Goal: Transaction & Acquisition: Purchase product/service

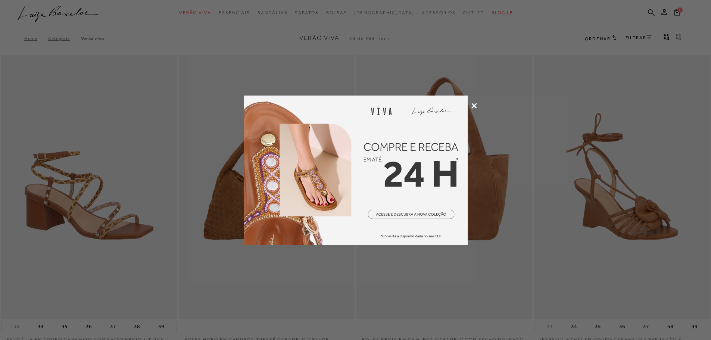
click at [472, 107] on icon at bounding box center [474, 106] width 6 height 6
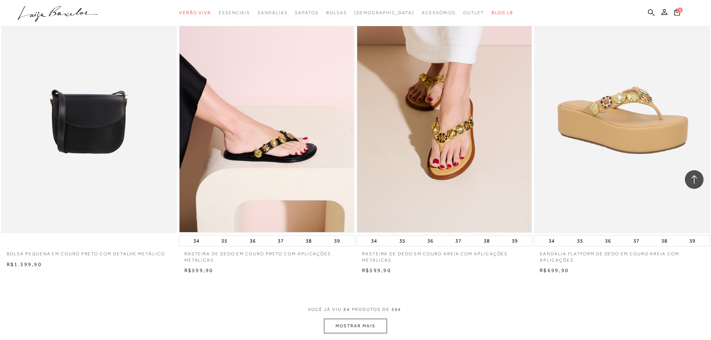
scroll to position [1791, 0]
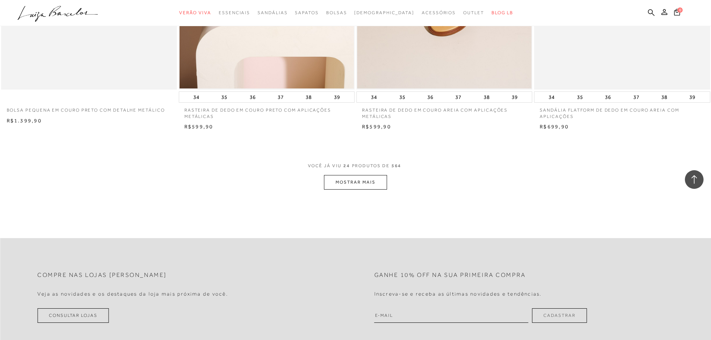
click at [361, 180] on button "MOSTRAR MAIS" at bounding box center [355, 182] width 63 height 15
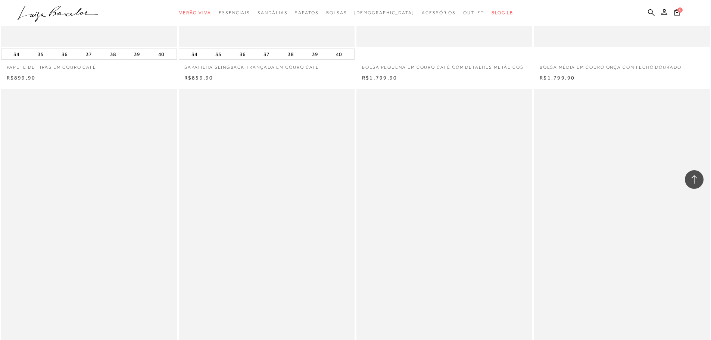
scroll to position [3582, 0]
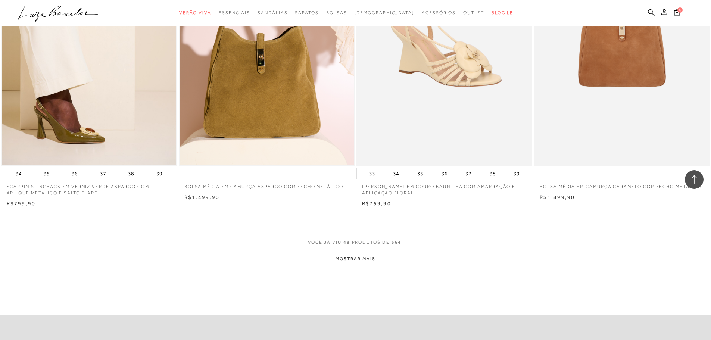
click at [349, 256] on button "MOSTRAR MAIS" at bounding box center [355, 259] width 63 height 15
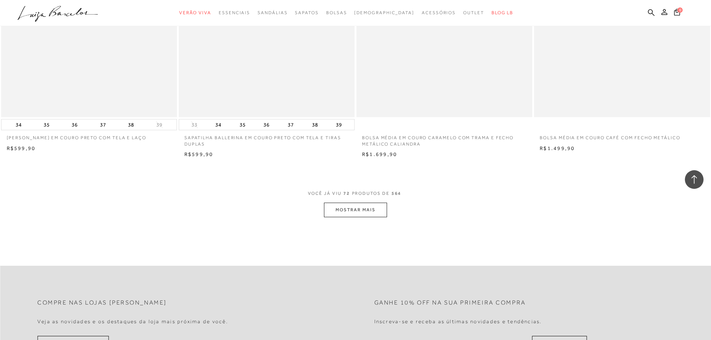
scroll to position [5598, 0]
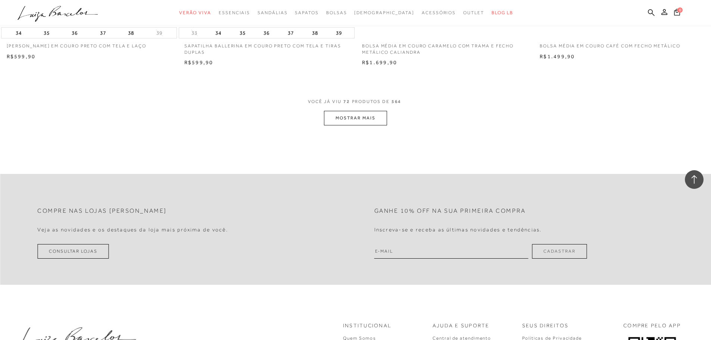
click at [374, 122] on button "MOSTRAR MAIS" at bounding box center [355, 118] width 63 height 15
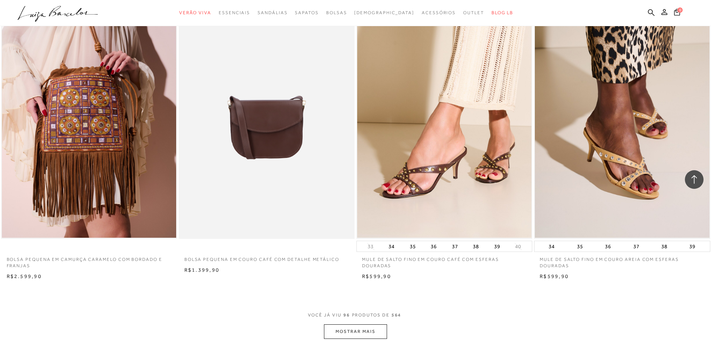
scroll to position [7351, 0]
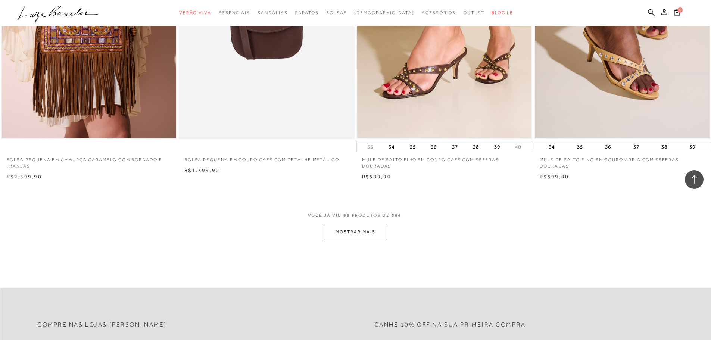
click at [378, 229] on button "MOSTRAR MAIS" at bounding box center [355, 232] width 63 height 15
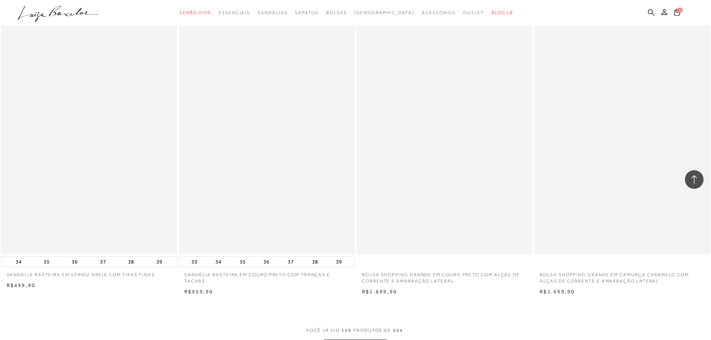
scroll to position [9180, 0]
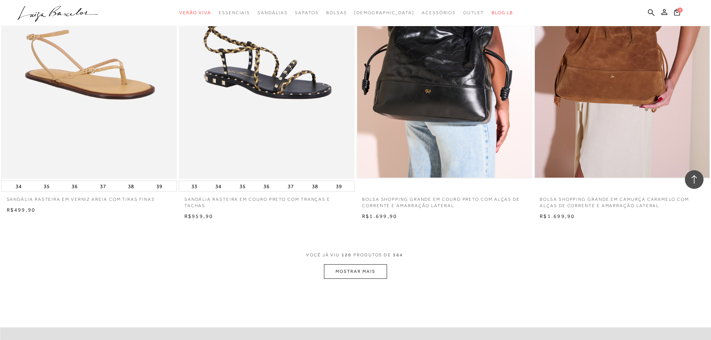
click at [363, 269] on button "MOSTRAR MAIS" at bounding box center [355, 271] width 63 height 15
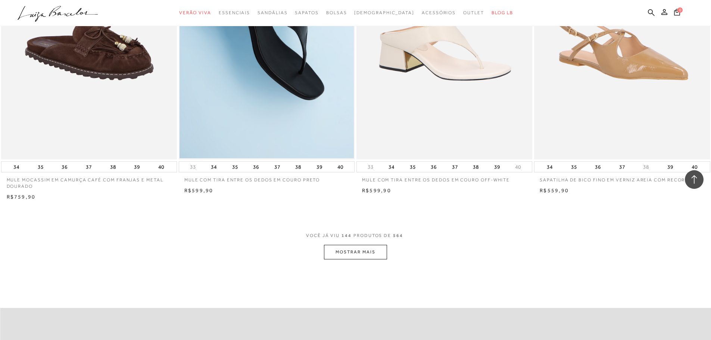
scroll to position [11195, 0]
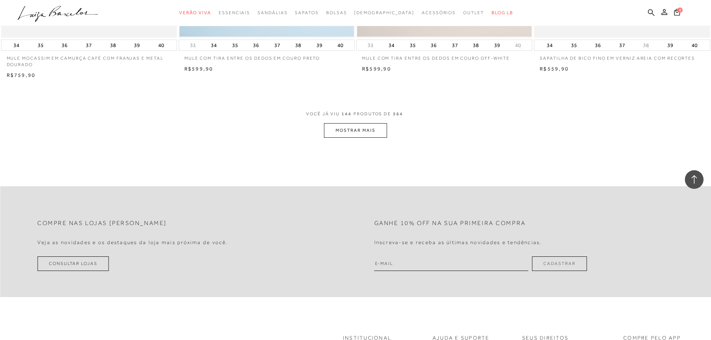
click at [339, 126] on button "MOSTRAR MAIS" at bounding box center [355, 130] width 63 height 15
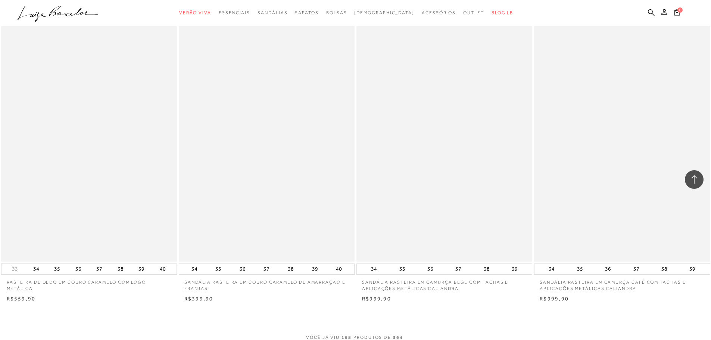
scroll to position [12912, 0]
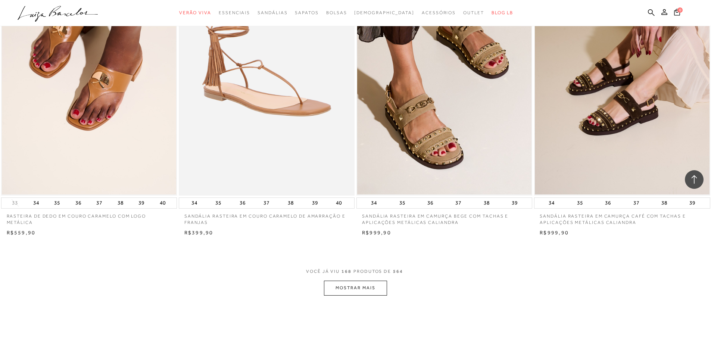
click at [376, 293] on button "MOSTRAR MAIS" at bounding box center [355, 288] width 63 height 15
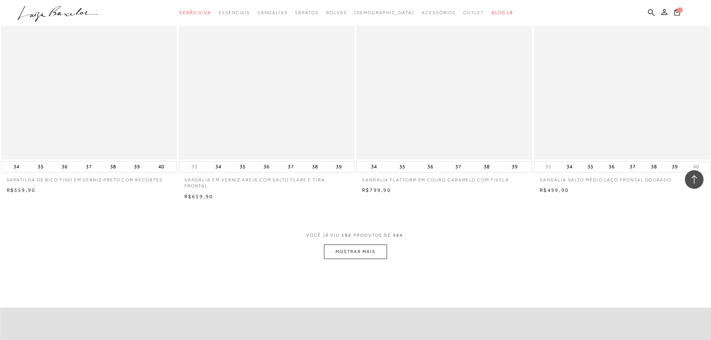
scroll to position [14815, 0]
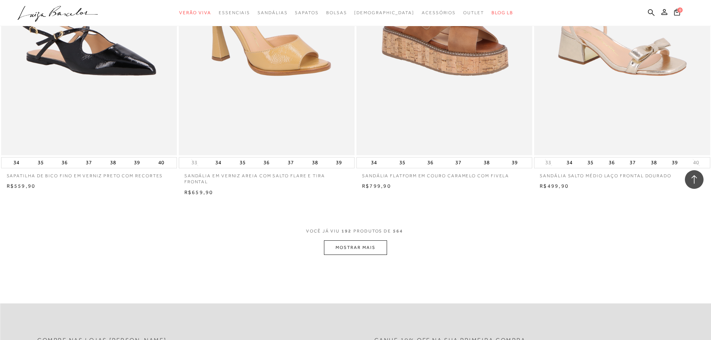
click at [364, 247] on button "MOSTRAR MAIS" at bounding box center [355, 247] width 63 height 15
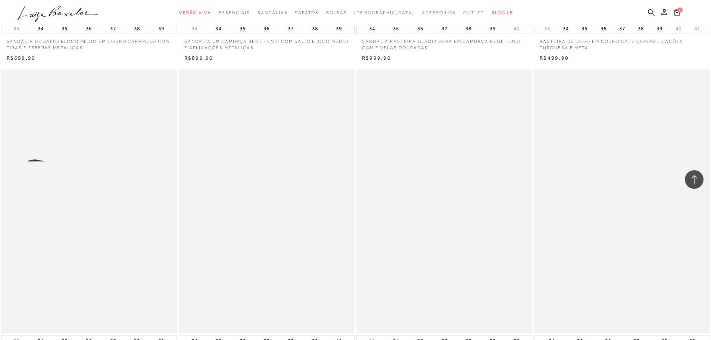
scroll to position [16643, 0]
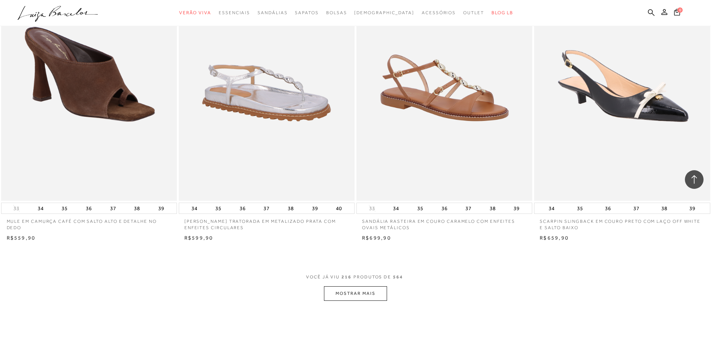
click at [369, 297] on button "MOSTRAR MAIS" at bounding box center [355, 293] width 63 height 15
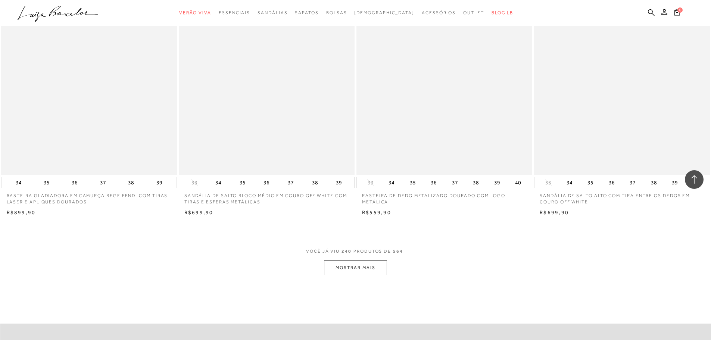
scroll to position [18584, 0]
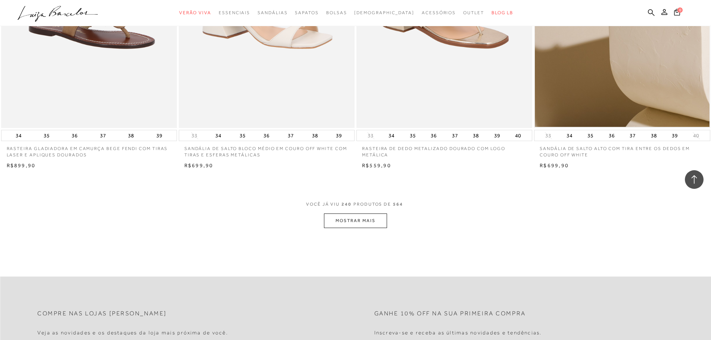
click at [383, 228] on button "MOSTRAR MAIS" at bounding box center [355, 220] width 63 height 15
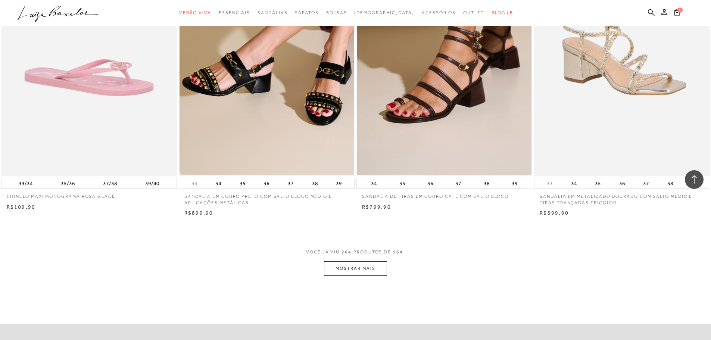
scroll to position [20412, 0]
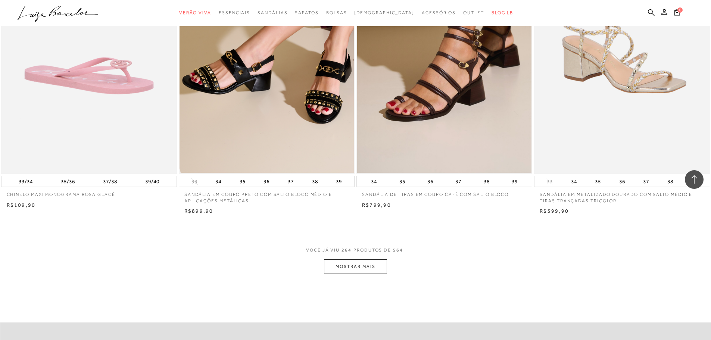
click at [337, 272] on button "MOSTRAR MAIS" at bounding box center [355, 266] width 63 height 15
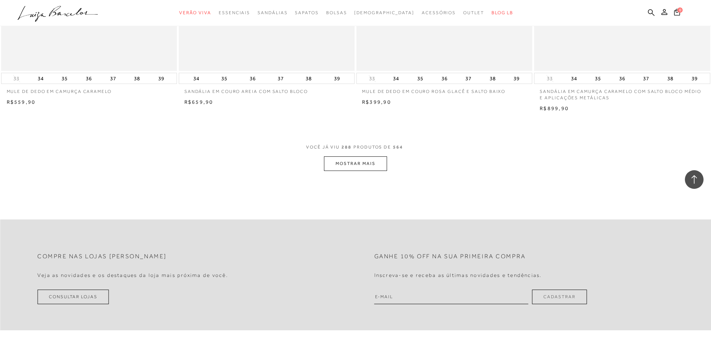
scroll to position [22390, 0]
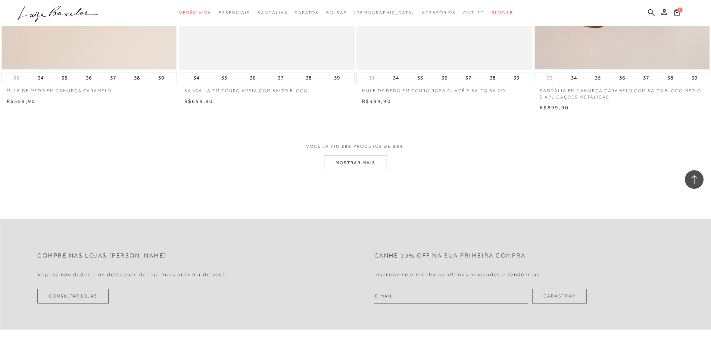
click at [354, 164] on button "MOSTRAR MAIS" at bounding box center [355, 163] width 63 height 15
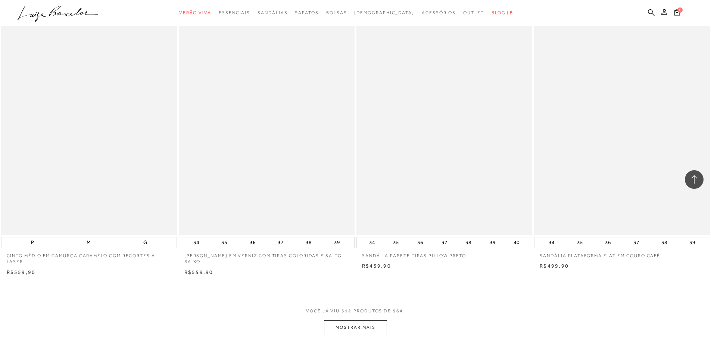
scroll to position [24107, 0]
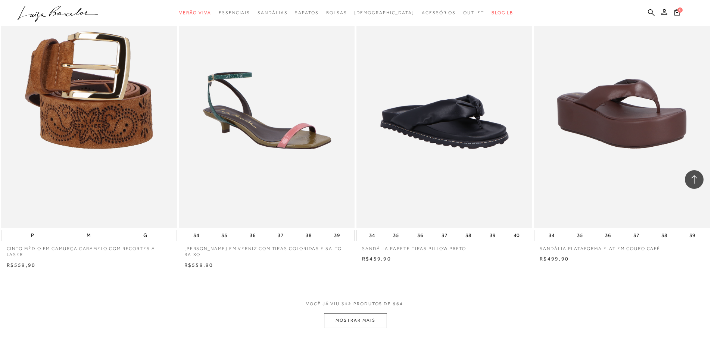
click at [381, 325] on button "MOSTRAR MAIS" at bounding box center [355, 320] width 63 height 15
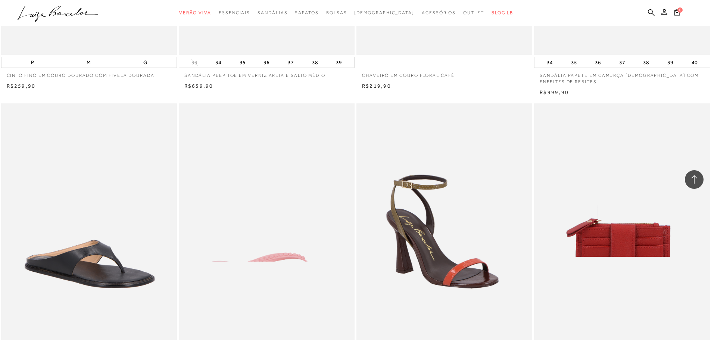
scroll to position [26047, 0]
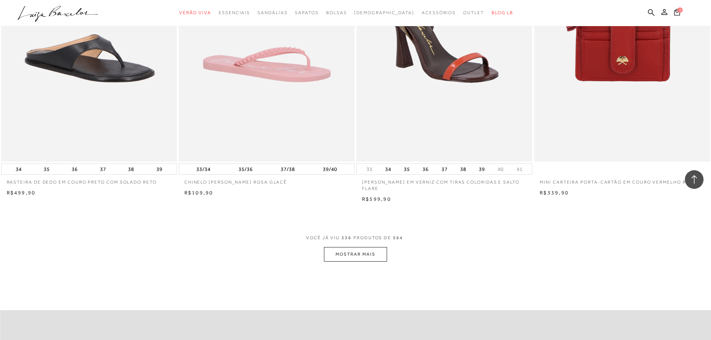
click at [340, 253] on button "MOSTRAR MAIS" at bounding box center [355, 254] width 63 height 15
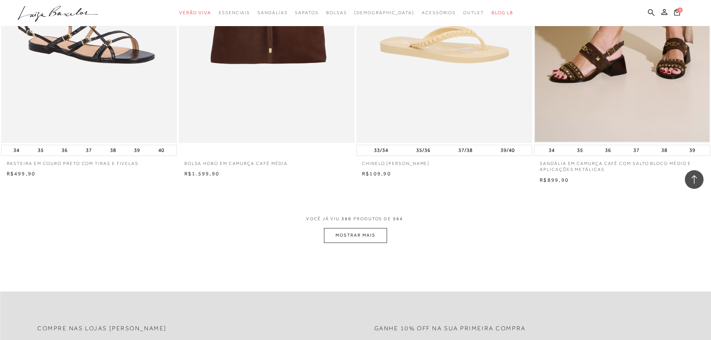
scroll to position [28062, 0]
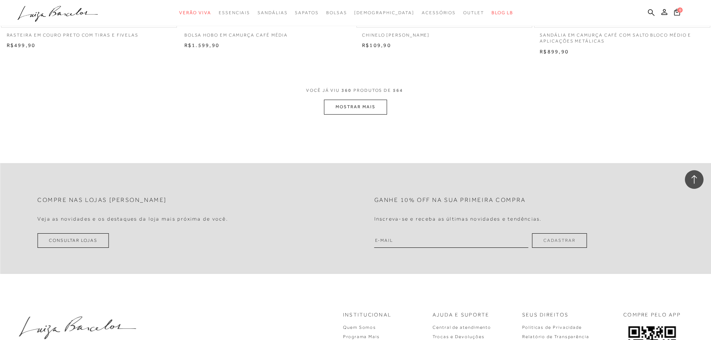
click at [354, 113] on button "MOSTRAR MAIS" at bounding box center [355, 107] width 63 height 15
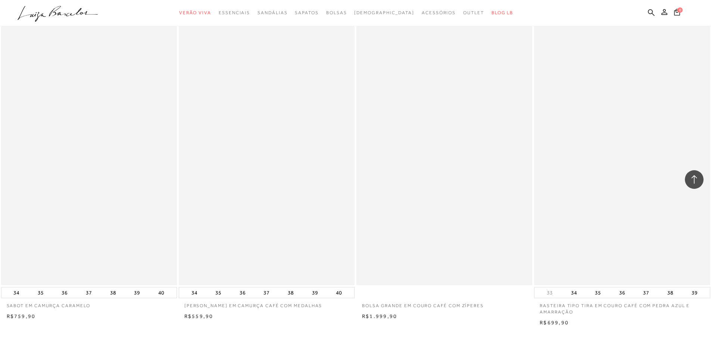
scroll to position [29742, 0]
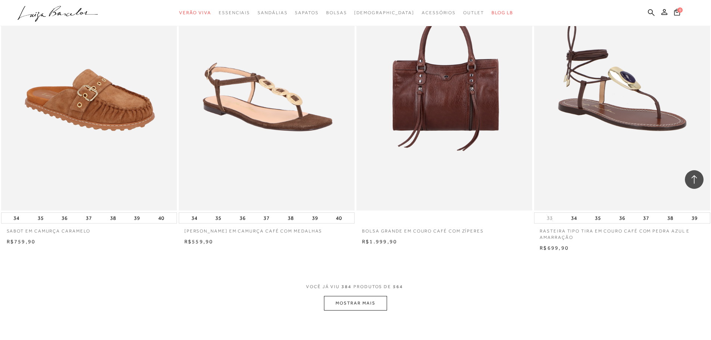
click at [356, 295] on span "VOCÊ JÁ VIU 384 PRODUTOS DE 564" at bounding box center [355, 288] width 99 height 13
click at [356, 302] on button "MOSTRAR MAIS" at bounding box center [355, 303] width 63 height 15
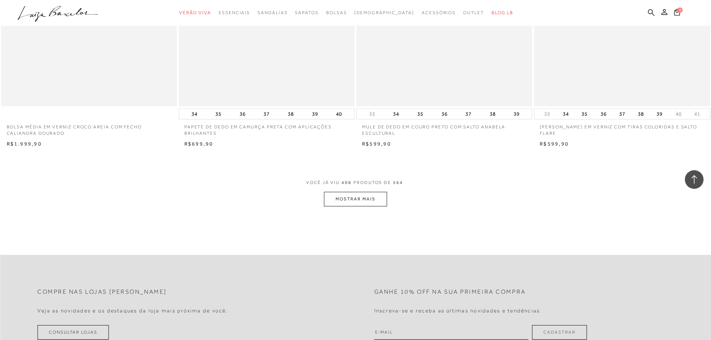
scroll to position [31719, 0]
click at [352, 193] on button "MOSTRAR MAIS" at bounding box center [355, 199] width 63 height 15
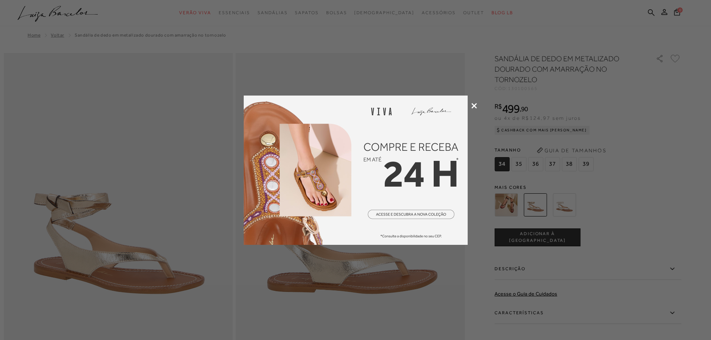
click at [476, 103] on icon at bounding box center [474, 106] width 6 height 6
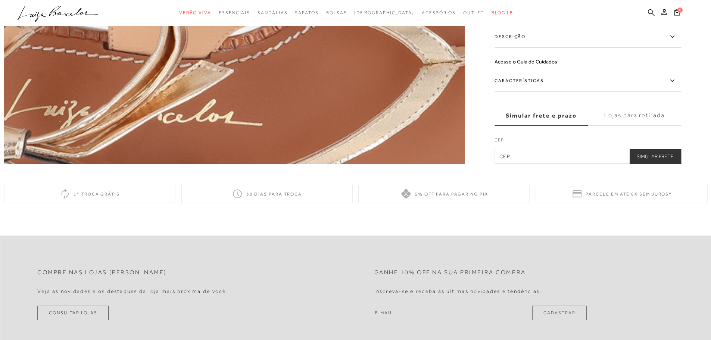
scroll to position [1269, 0]
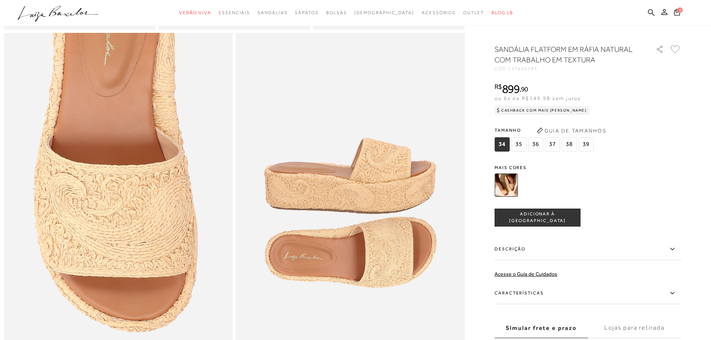
scroll to position [709, 0]
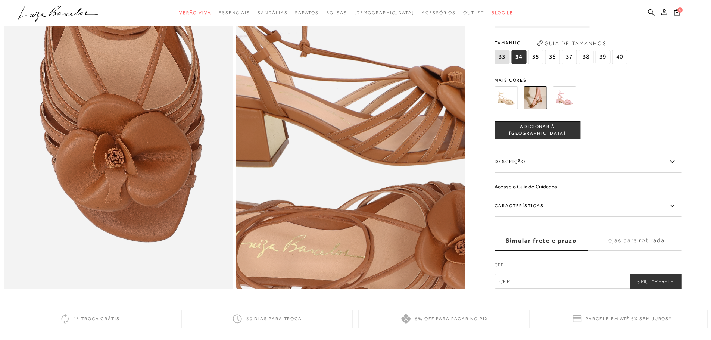
scroll to position [634, 0]
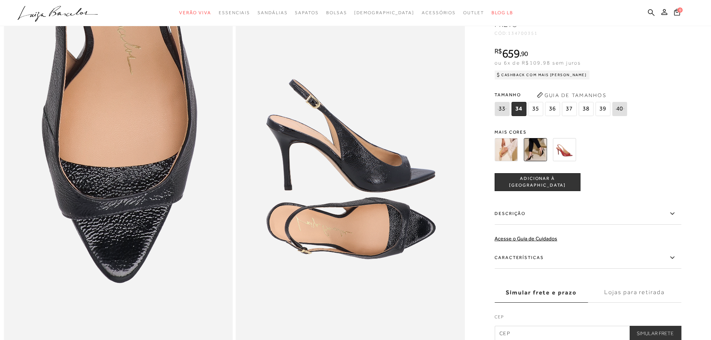
scroll to position [709, 0]
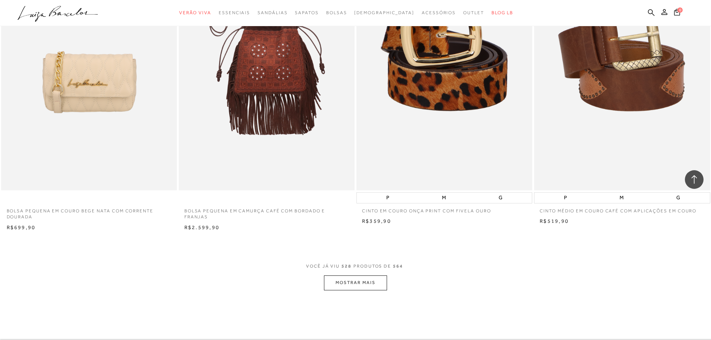
scroll to position [41086, 0]
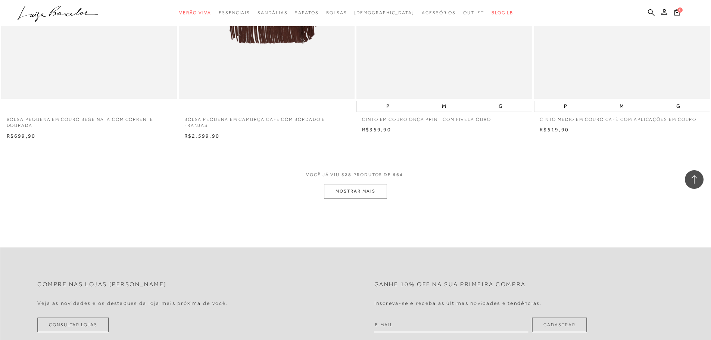
click at [372, 187] on button "MOSTRAR MAIS" at bounding box center [355, 191] width 63 height 15
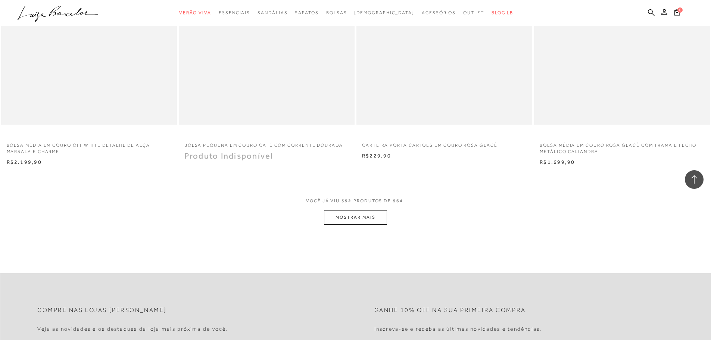
scroll to position [43026, 0]
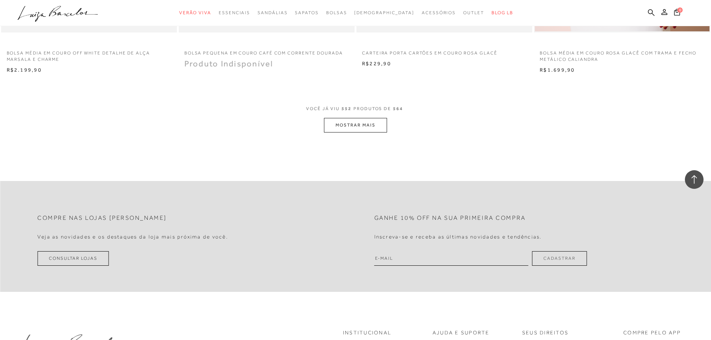
click at [355, 128] on button "MOSTRAR MAIS" at bounding box center [355, 125] width 63 height 15
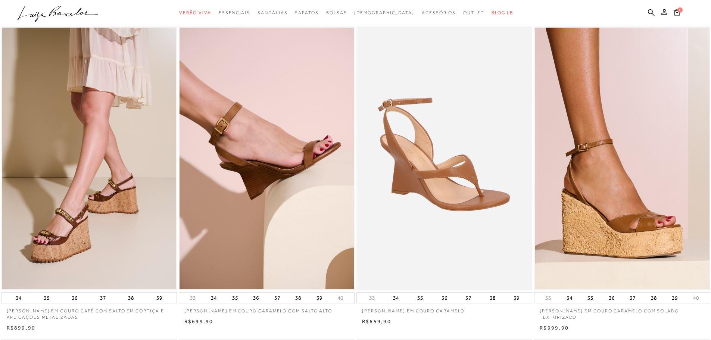
scroll to position [0, 0]
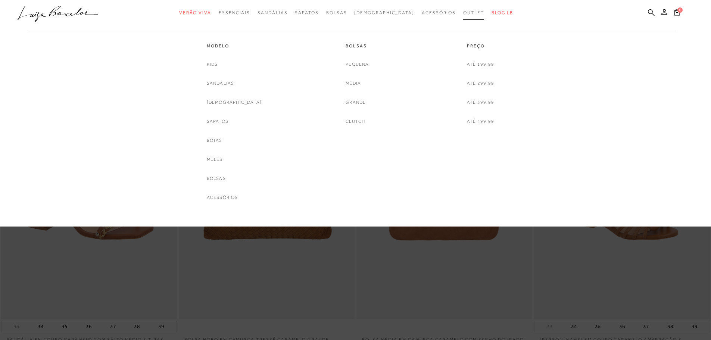
click at [463, 12] on span "Outlet" at bounding box center [473, 12] width 21 height 5
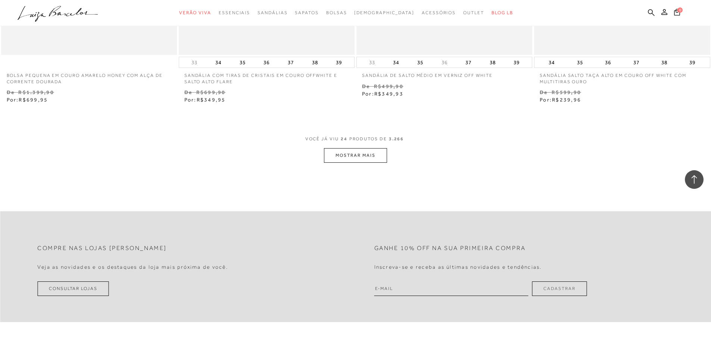
scroll to position [1866, 0]
click at [367, 150] on button "MOSTRAR MAIS" at bounding box center [355, 154] width 63 height 15
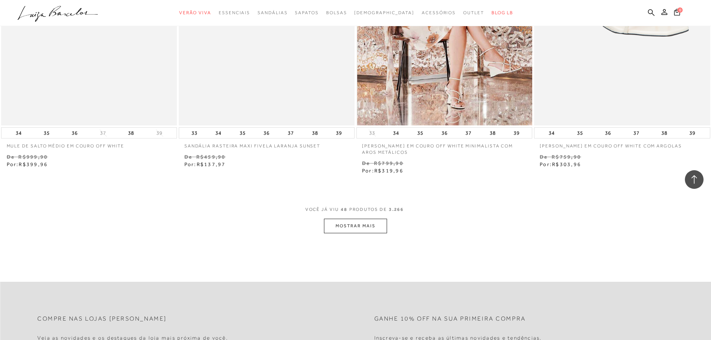
scroll to position [3806, 0]
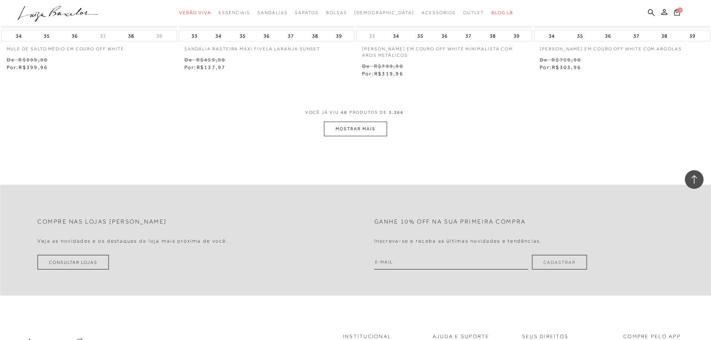
click at [334, 126] on button "MOSTRAR MAIS" at bounding box center [355, 129] width 63 height 15
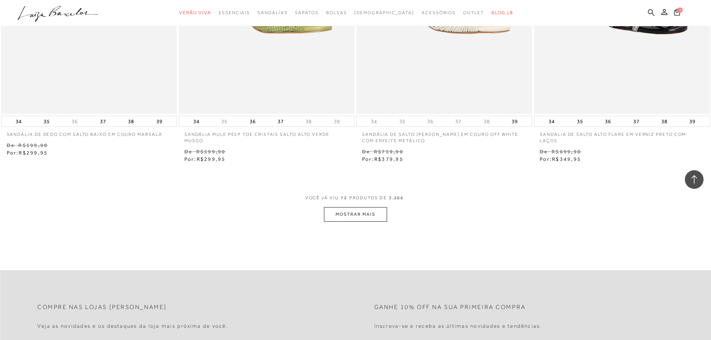
scroll to position [5672, 0]
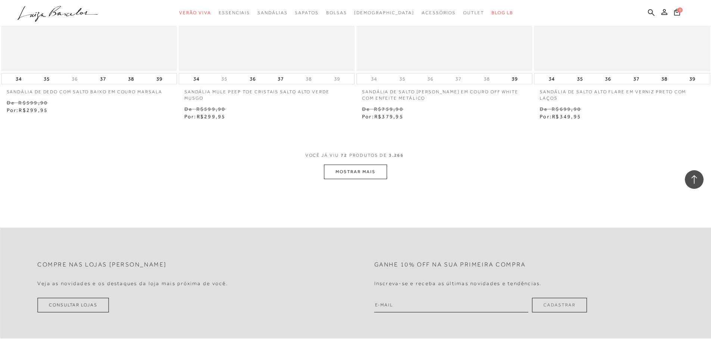
click at [335, 172] on button "MOSTRAR MAIS" at bounding box center [355, 172] width 63 height 15
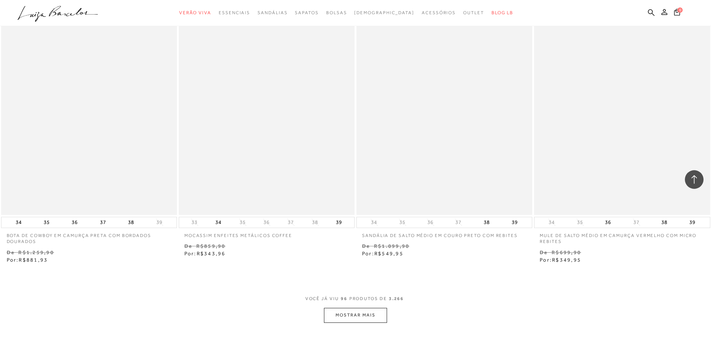
scroll to position [7463, 0]
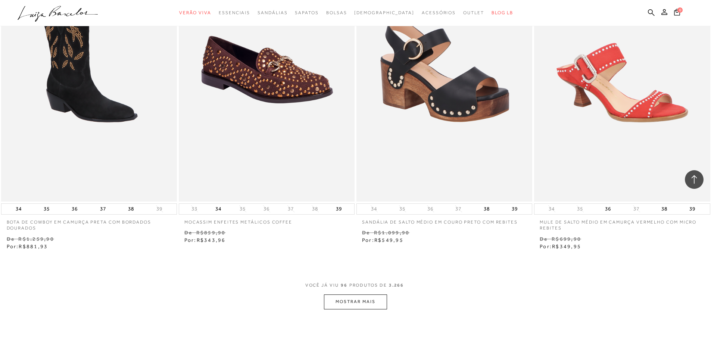
click at [372, 294] on span "VOCÊ JÁ VIU 96 PRODUTOS DE 3.266" at bounding box center [355, 287] width 101 height 13
click at [371, 298] on button "MOSTRAR MAIS" at bounding box center [355, 301] width 63 height 15
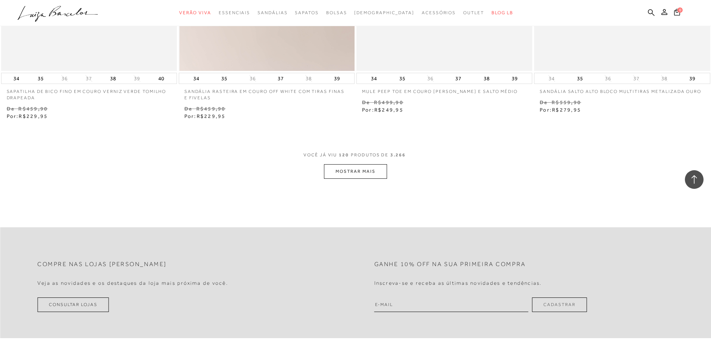
scroll to position [9516, 0]
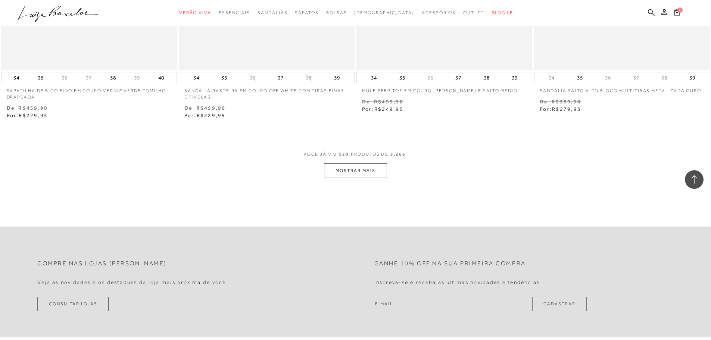
click at [350, 174] on button "MOSTRAR MAIS" at bounding box center [355, 170] width 63 height 15
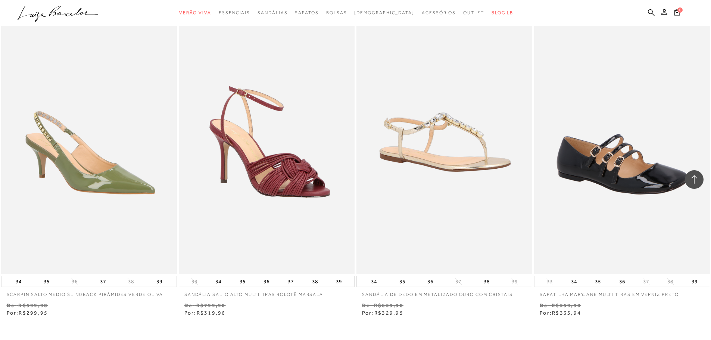
scroll to position [11270, 0]
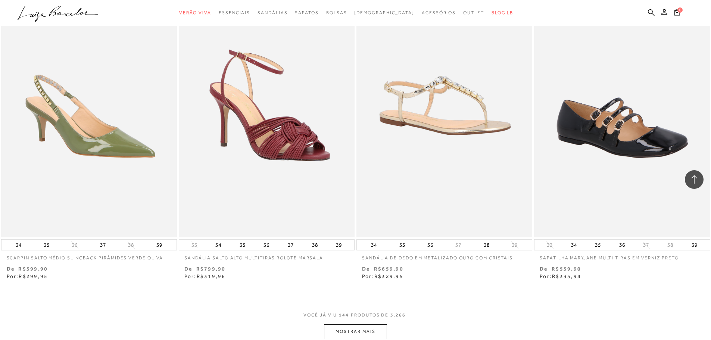
click at [358, 334] on button "MOSTRAR MAIS" at bounding box center [355, 331] width 63 height 15
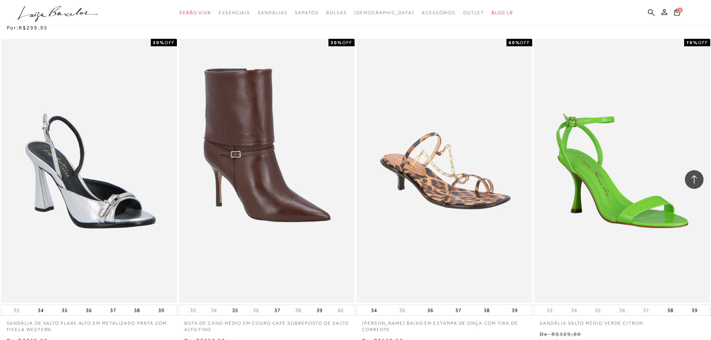
scroll to position [13322, 0]
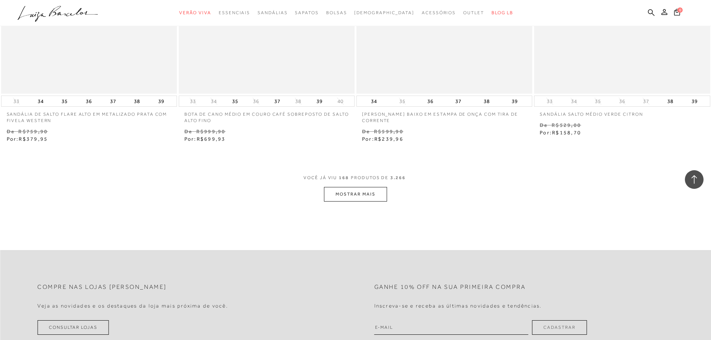
click at [380, 196] on button "MOSTRAR MAIS" at bounding box center [355, 194] width 63 height 15
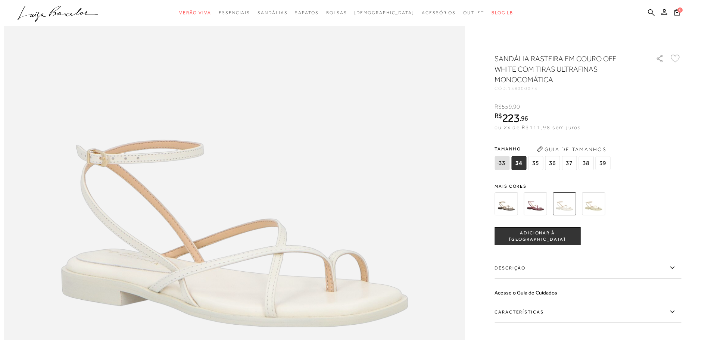
scroll to position [709, 0]
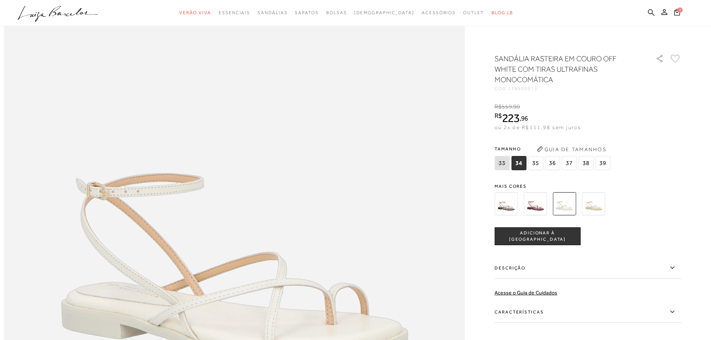
click at [505, 208] on img at bounding box center [505, 203] width 23 height 23
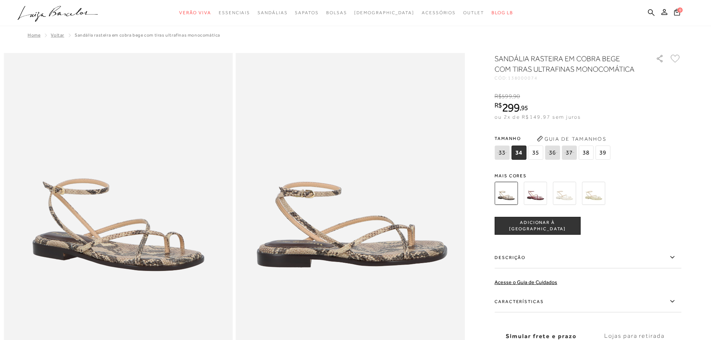
click at [537, 194] on img at bounding box center [535, 193] width 23 height 23
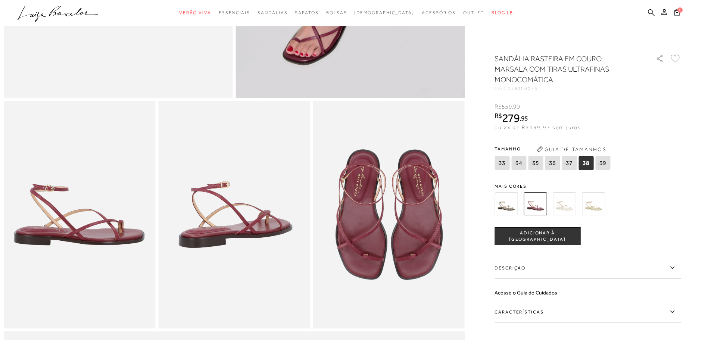
scroll to position [112, 0]
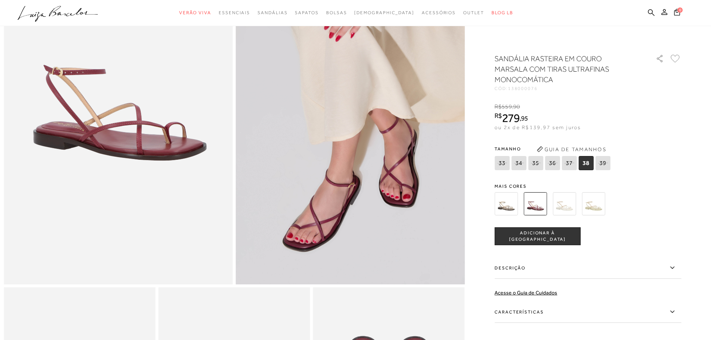
click at [587, 206] on img at bounding box center [593, 203] width 23 height 23
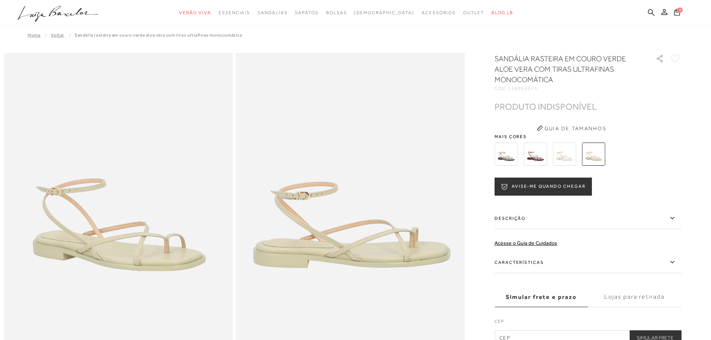
click at [565, 158] on img at bounding box center [564, 154] width 23 height 23
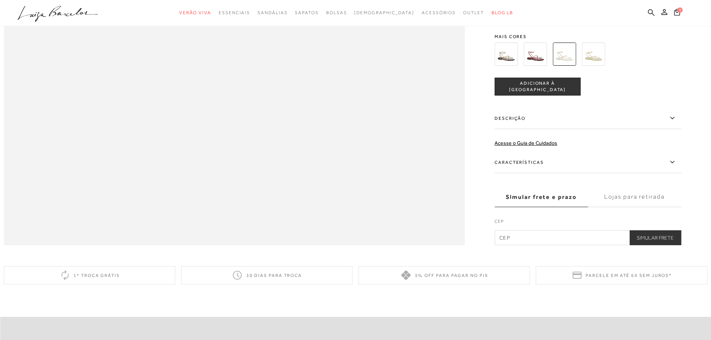
scroll to position [1157, 0]
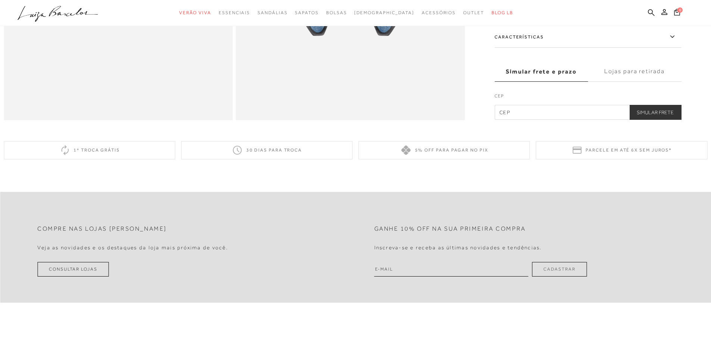
scroll to position [634, 0]
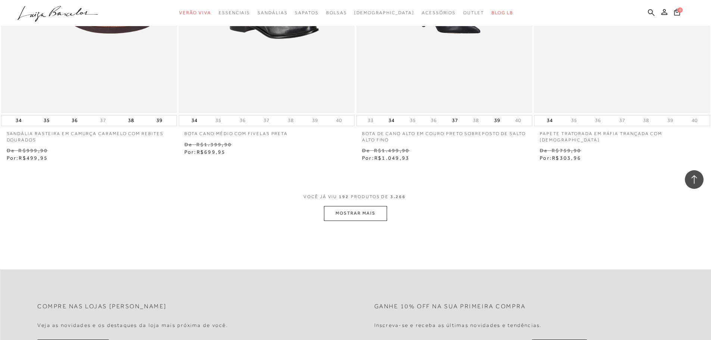
scroll to position [15263, 0]
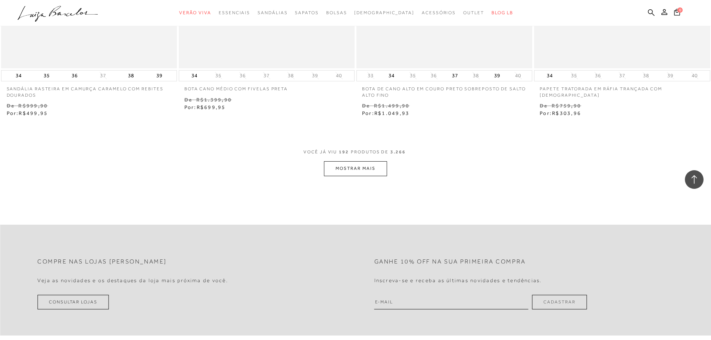
click at [378, 169] on button "MOSTRAR MAIS" at bounding box center [355, 168] width 63 height 15
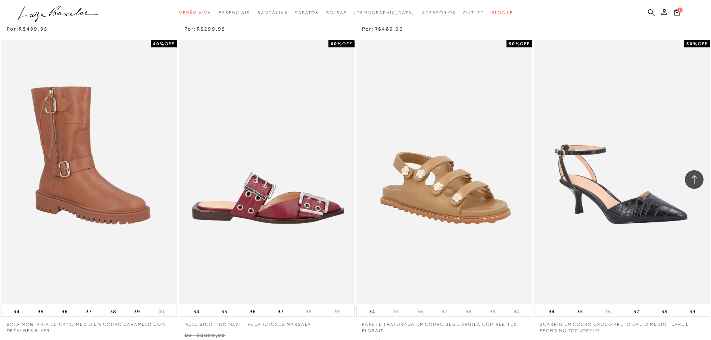
scroll to position [17128, 0]
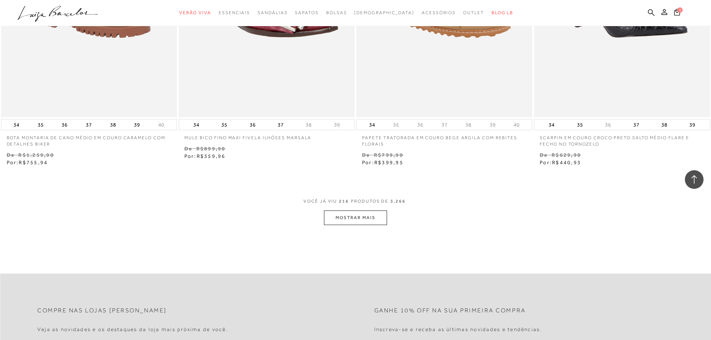
click at [360, 216] on button "MOSTRAR MAIS" at bounding box center [355, 217] width 63 height 15
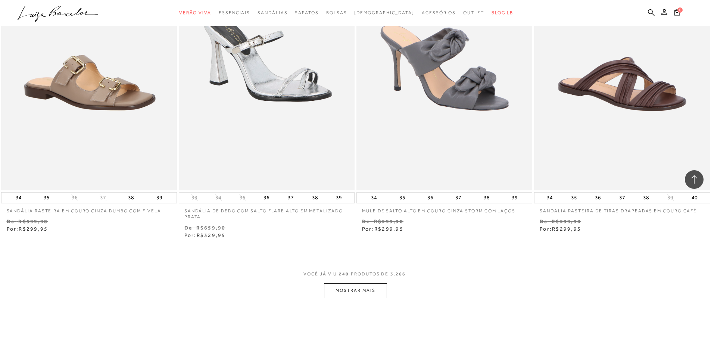
scroll to position [19106, 0]
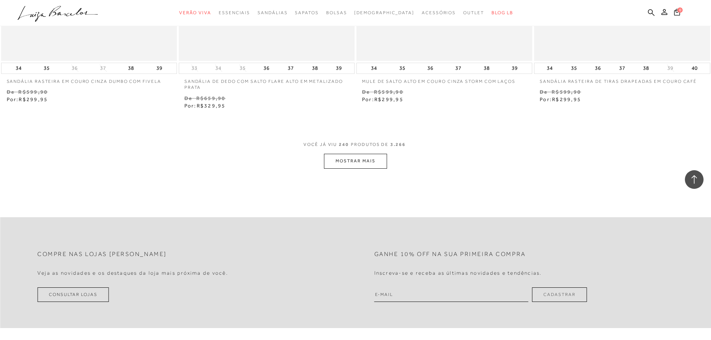
click at [353, 165] on button "MOSTRAR MAIS" at bounding box center [355, 161] width 63 height 15
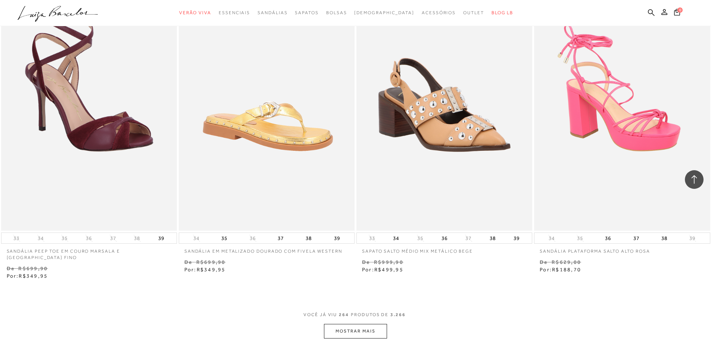
scroll to position [20898, 0]
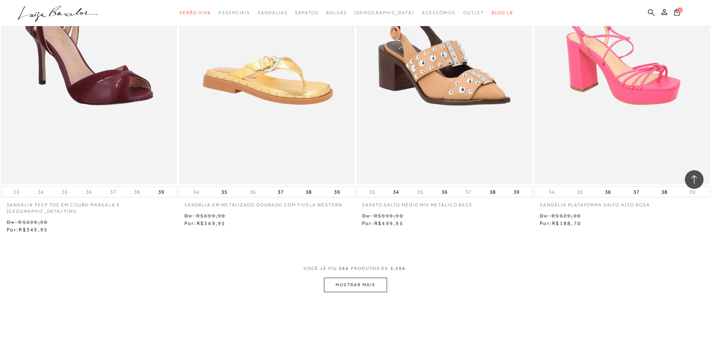
click at [360, 278] on button "MOSTRAR MAIS" at bounding box center [355, 285] width 63 height 15
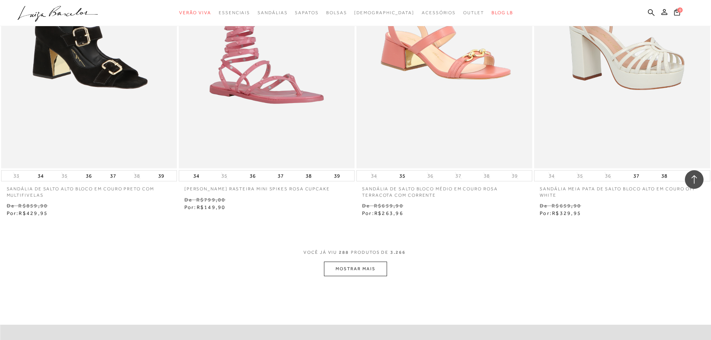
scroll to position [22875, 0]
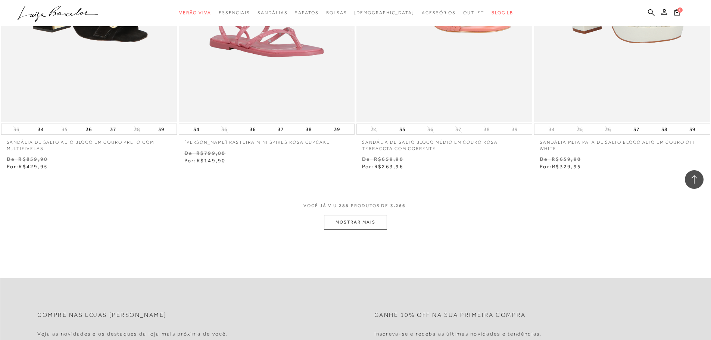
click at [379, 215] on button "MOSTRAR MAIS" at bounding box center [355, 222] width 63 height 15
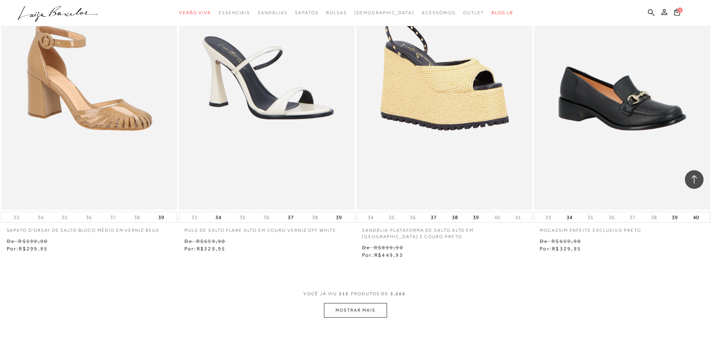
scroll to position [24741, 0]
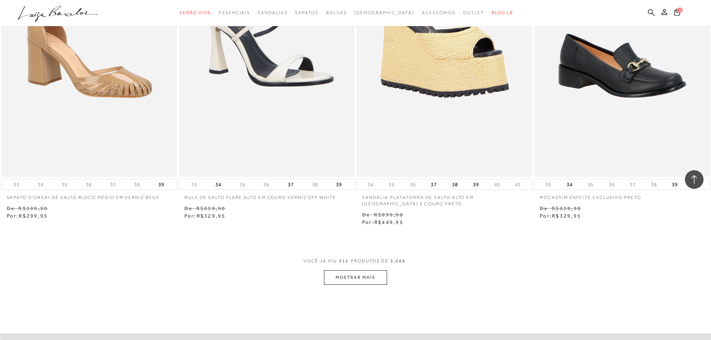
click at [340, 270] on button "MOSTRAR MAIS" at bounding box center [355, 277] width 63 height 15
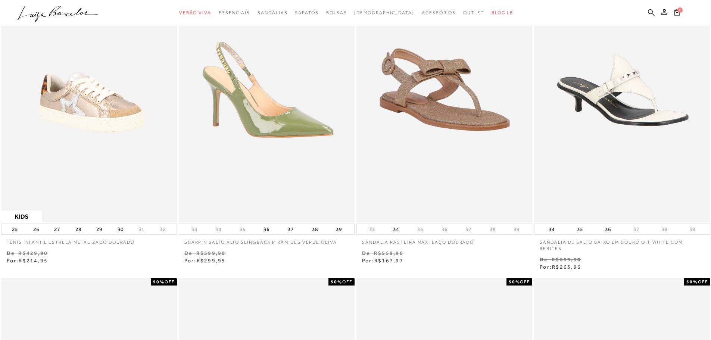
scroll to position [0, 0]
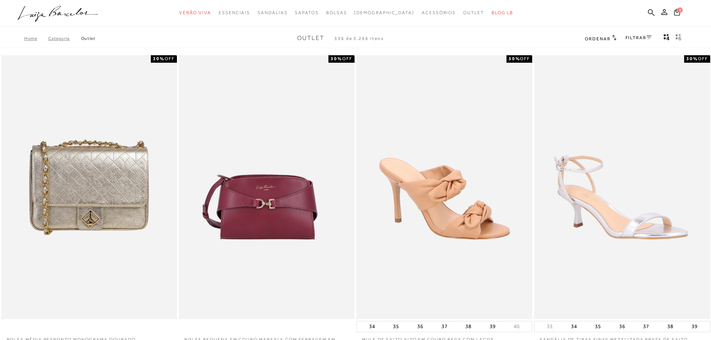
click at [635, 37] on link "FILTRAR" at bounding box center [638, 37] width 26 height 5
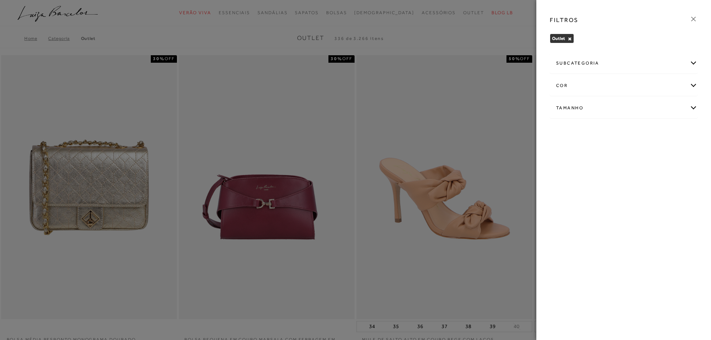
click at [597, 65] on div "subcategoria" at bounding box center [623, 63] width 147 height 20
click at [574, 90] on div "cor" at bounding box center [623, 86] width 147 height 20
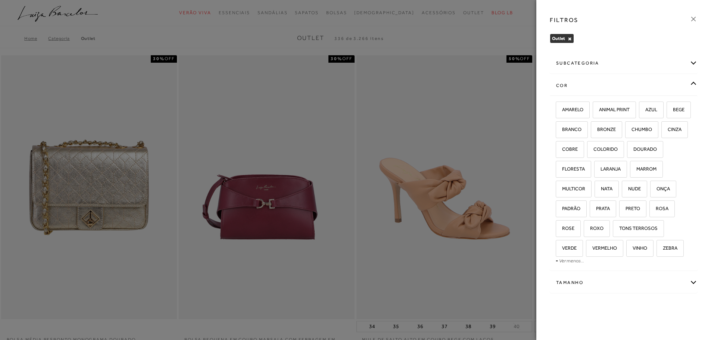
click at [574, 90] on div "cor" at bounding box center [623, 86] width 147 height 20
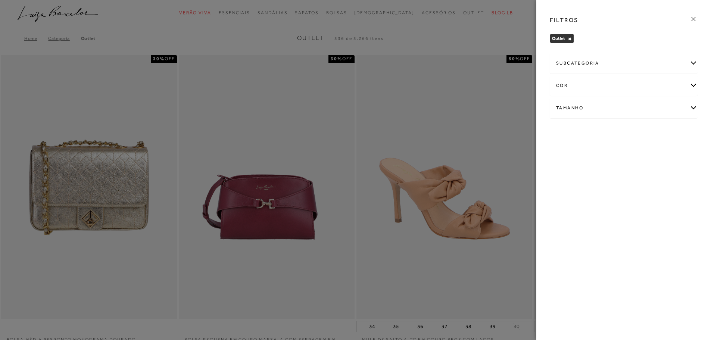
click at [578, 106] on div "Tamanho" at bounding box center [623, 108] width 147 height 20
click at [618, 172] on label "37" at bounding box center [613, 172] width 17 height 16
click at [611, 172] on input "37" at bounding box center [606, 172] width 7 height 7
checkbox input "true"
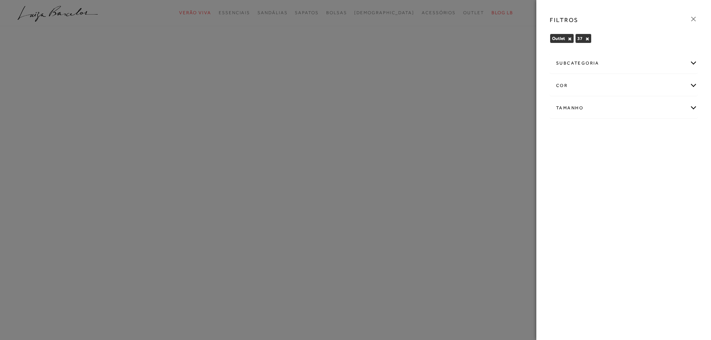
click at [694, 16] on icon at bounding box center [693, 19] width 8 height 8
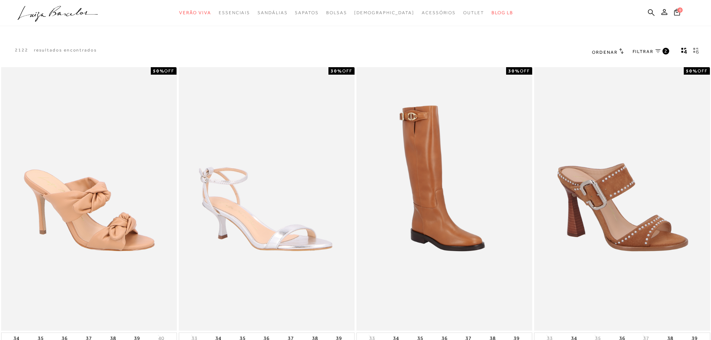
click at [641, 51] on span "FILTRAR" at bounding box center [643, 52] width 21 height 6
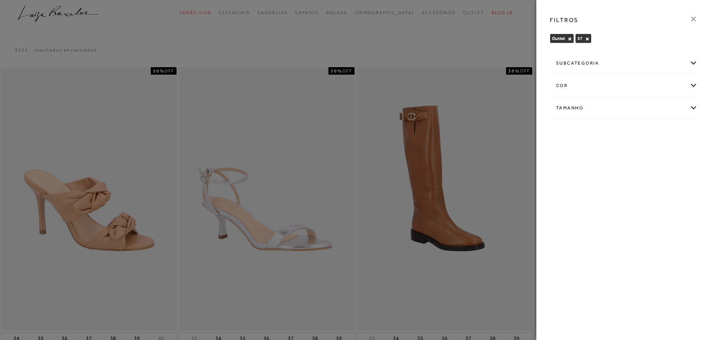
click at [580, 61] on div "subcategoria" at bounding box center [623, 63] width 147 height 20
click at [568, 84] on span "Modelo" at bounding box center [563, 84] width 15 height 6
click at [580, 59] on div "subcategoria" at bounding box center [623, 63] width 147 height 20
click at [600, 84] on span "[DEMOGRAPHIC_DATA]" at bounding box center [613, 84] width 50 height 6
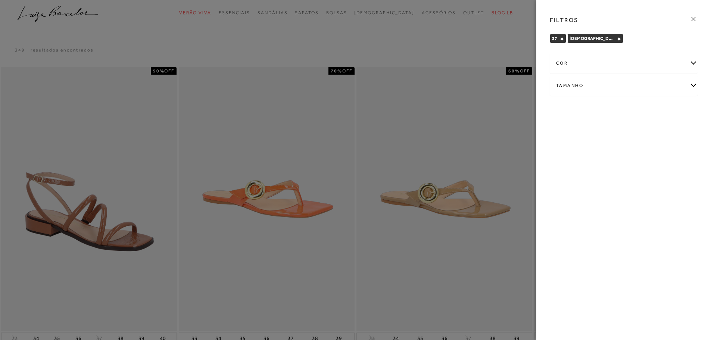
click at [694, 18] on icon at bounding box center [693, 19] width 8 height 8
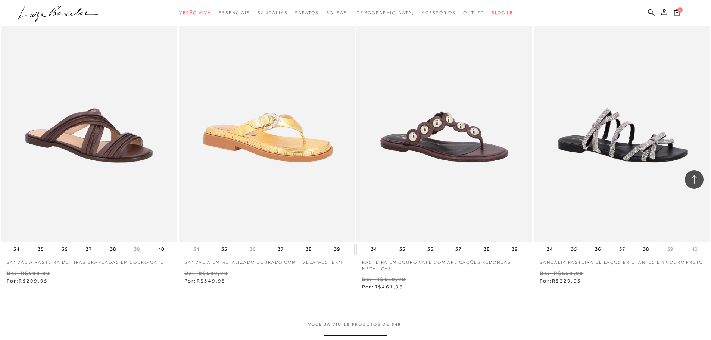
scroll to position [821, 0]
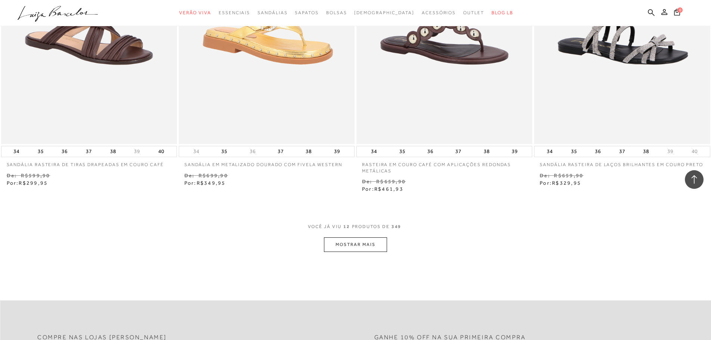
click at [342, 248] on button "MOSTRAR MAIS" at bounding box center [355, 244] width 63 height 15
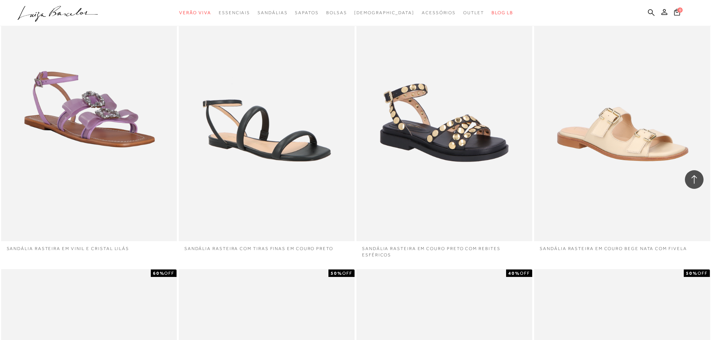
scroll to position [1045, 0]
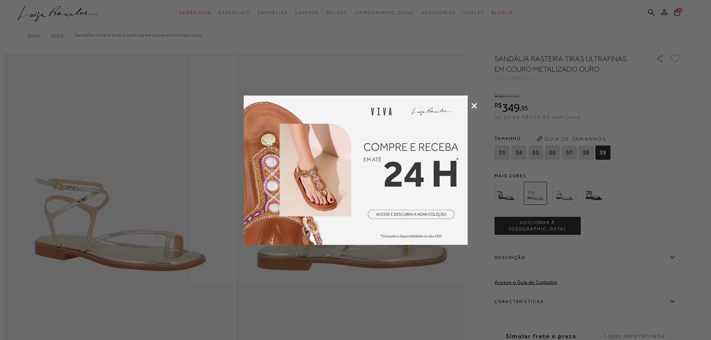
click at [475, 105] on icon at bounding box center [474, 106] width 6 height 6
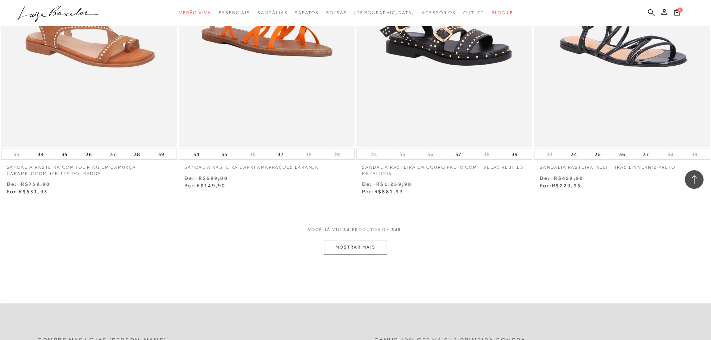
scroll to position [1903, 0]
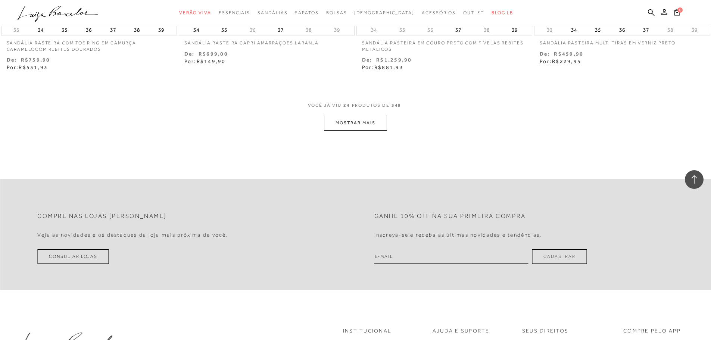
click at [332, 122] on button "MOSTRAR MAIS" at bounding box center [355, 123] width 63 height 15
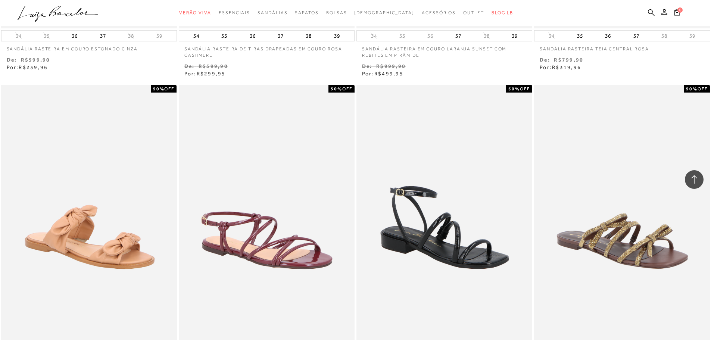
scroll to position [2761, 0]
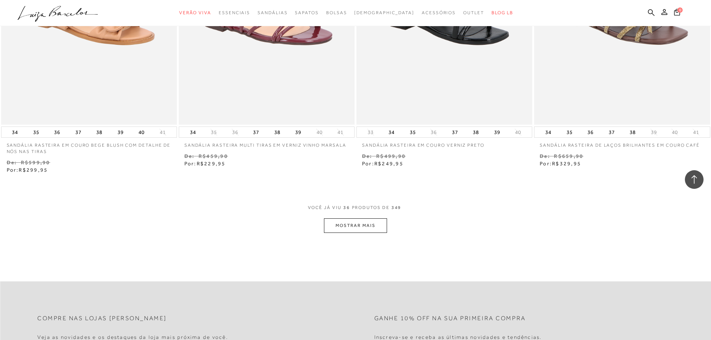
click at [353, 219] on button "MOSTRAR MAIS" at bounding box center [355, 225] width 63 height 15
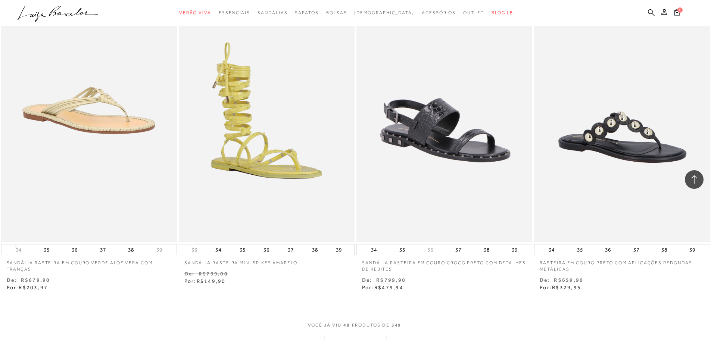
scroll to position [3694, 0]
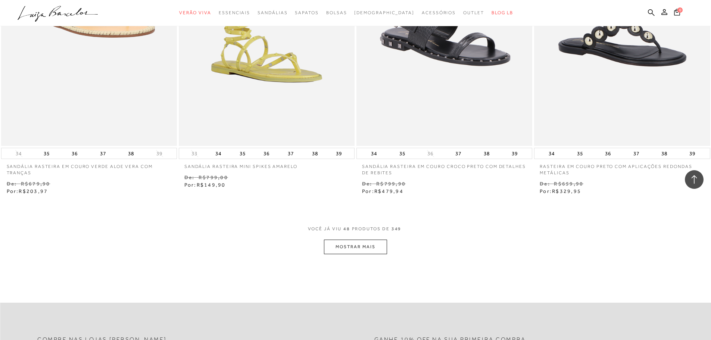
click at [380, 243] on button "MOSTRAR MAIS" at bounding box center [355, 247] width 63 height 15
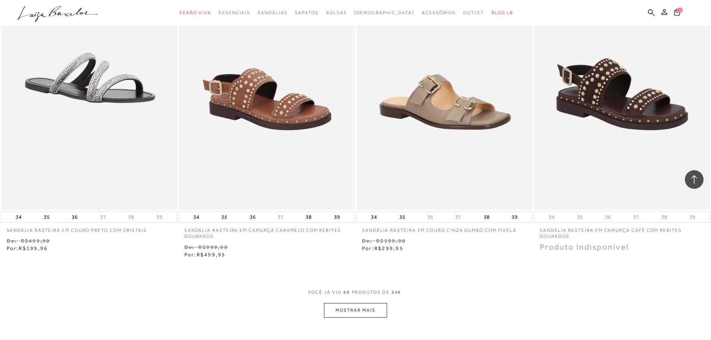
scroll to position [4777, 0]
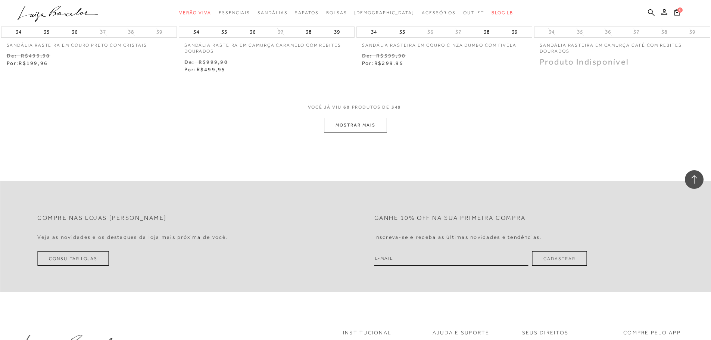
click at [376, 125] on button "MOSTRAR MAIS" at bounding box center [355, 125] width 63 height 15
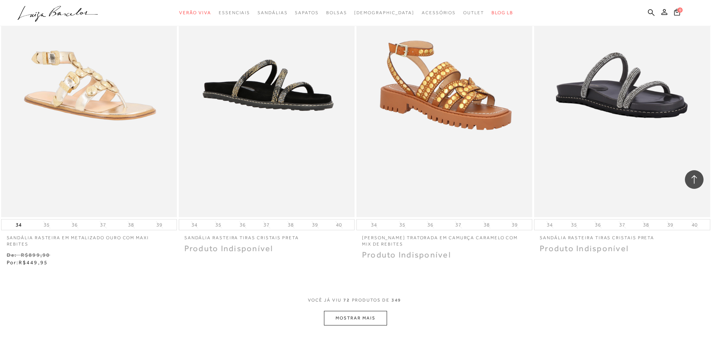
scroll to position [5672, 0]
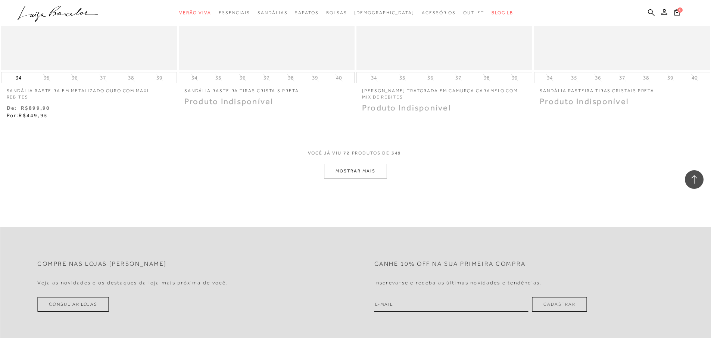
click at [382, 170] on button "MOSTRAR MAIS" at bounding box center [355, 171] width 63 height 15
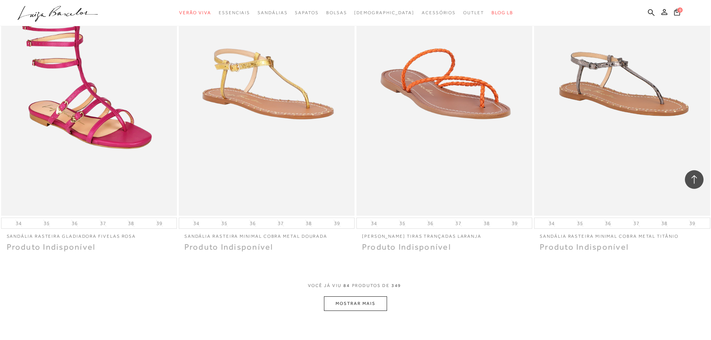
scroll to position [6419, 0]
